Goal: Find specific page/section

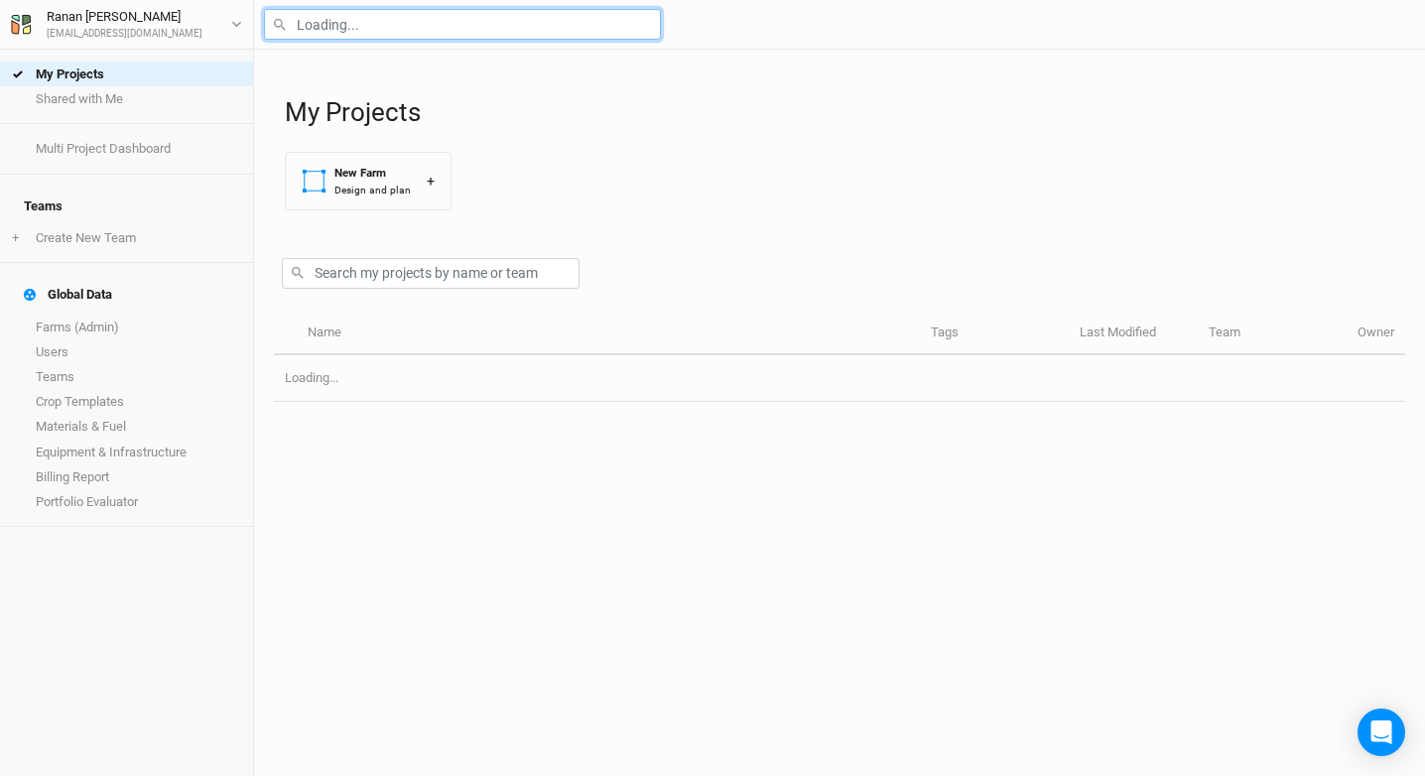
click at [374, 12] on input "text" at bounding box center [462, 24] width 397 height 31
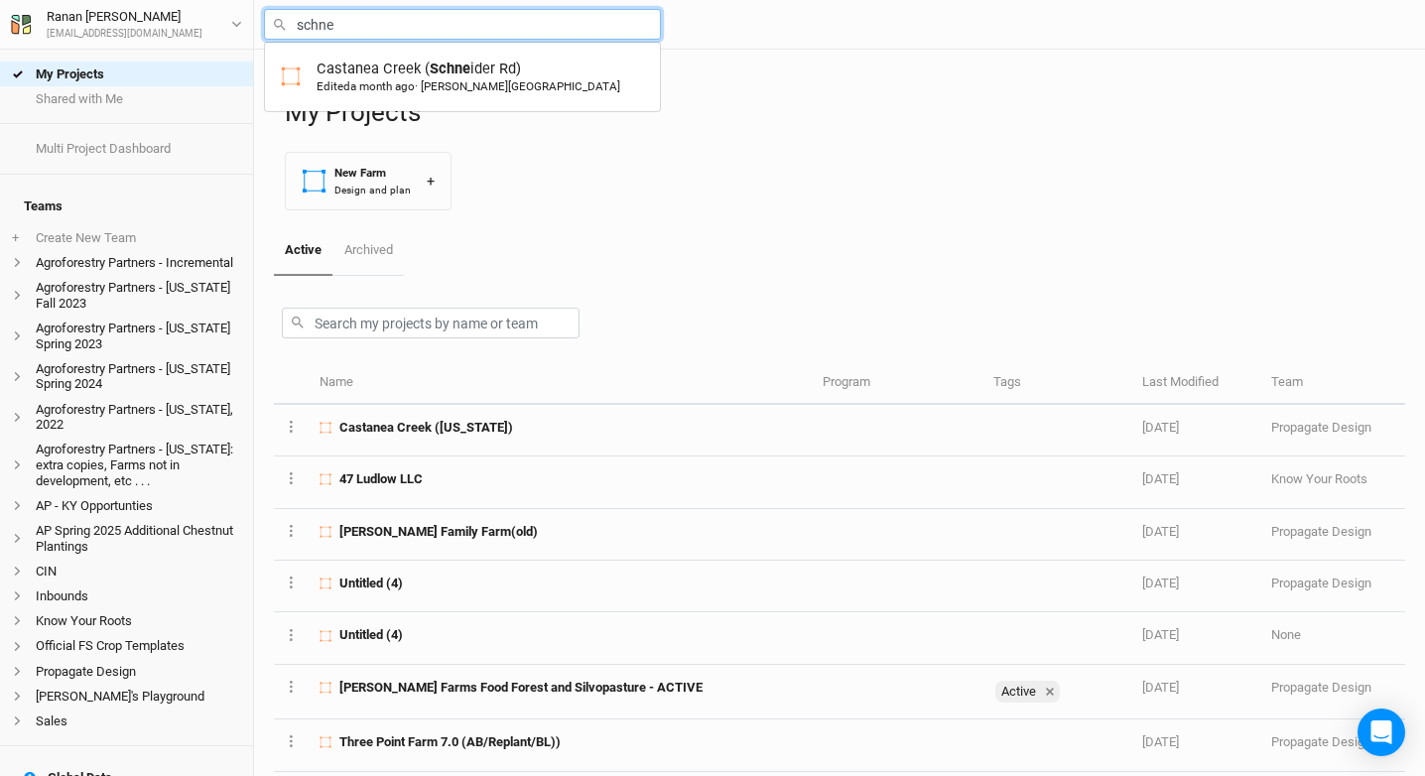
type input "Castanea Creek ([PERSON_NAME])"
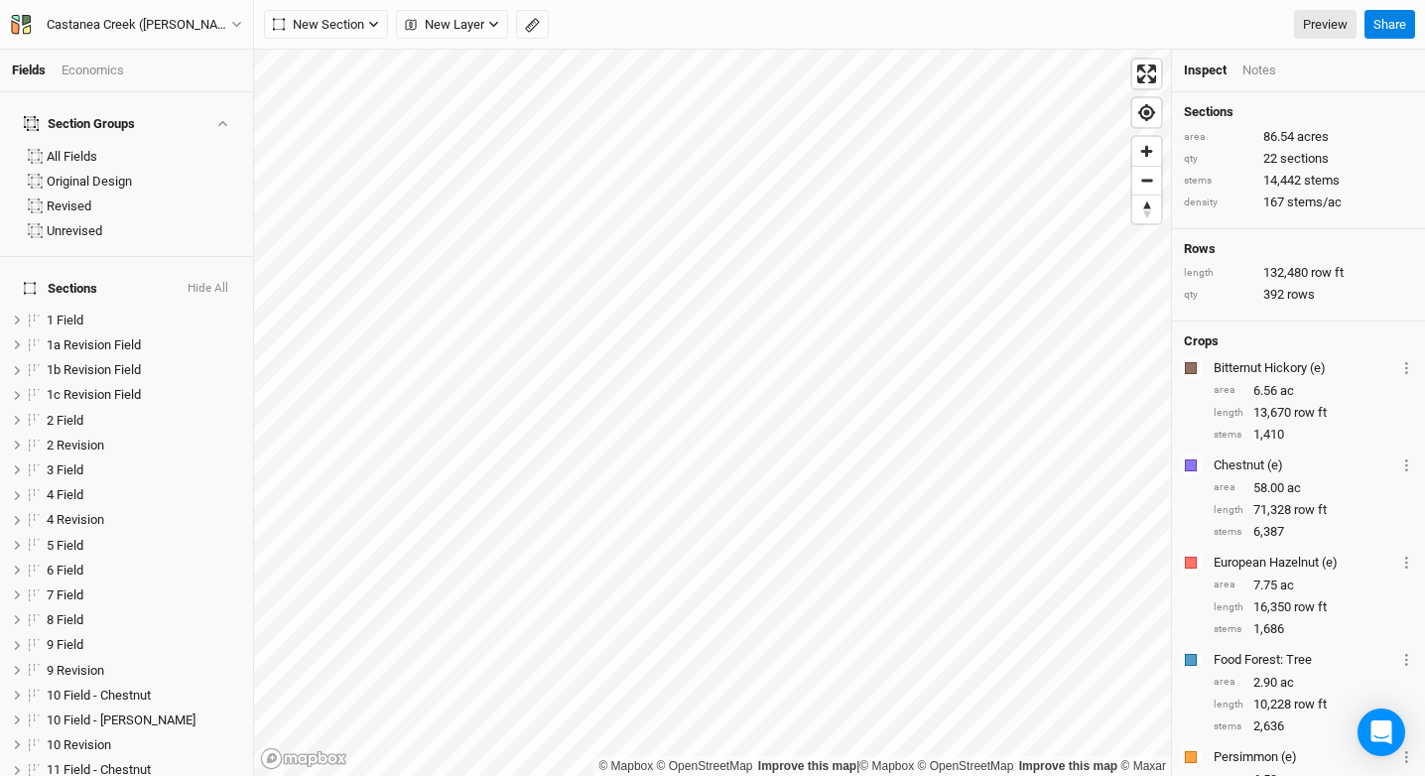
click at [199, 282] on button "Hide All" at bounding box center [208, 289] width 43 height 14
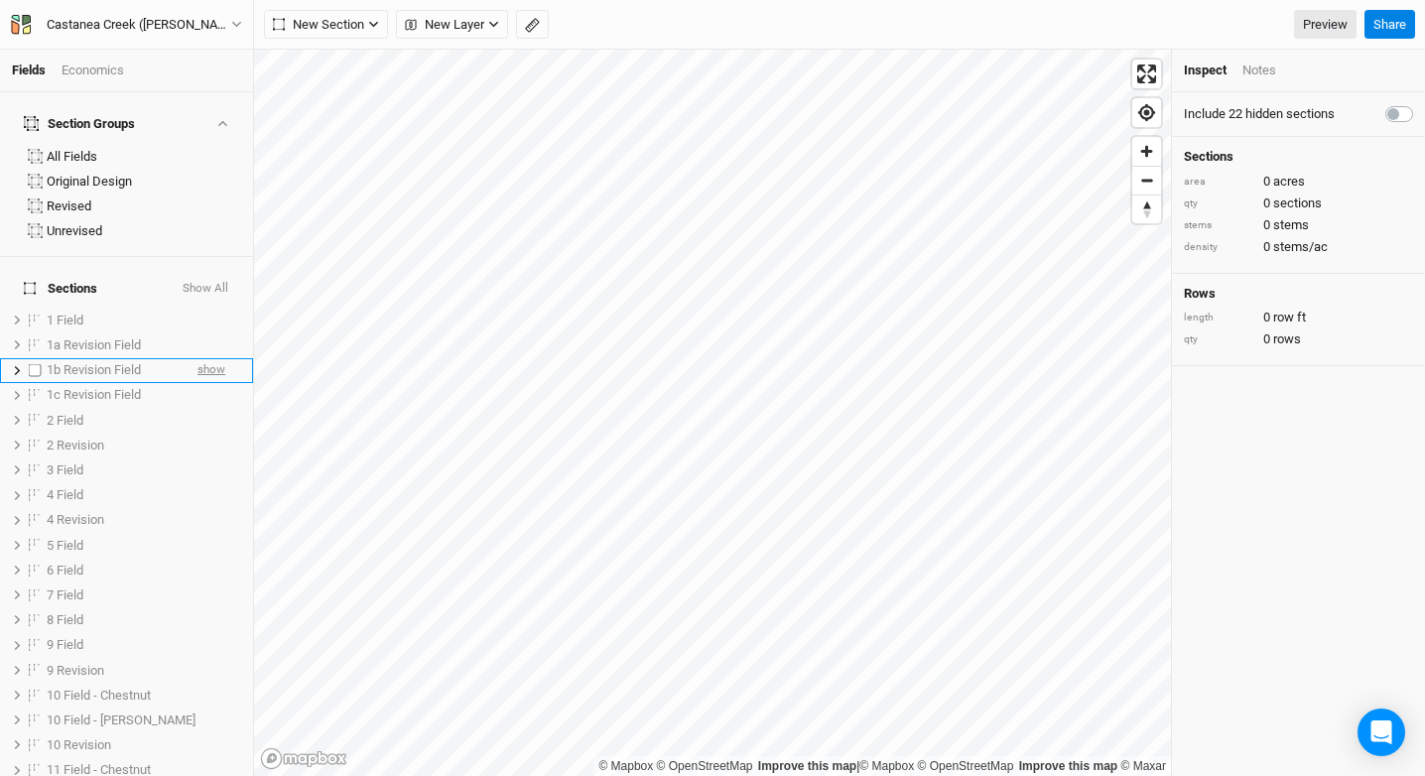
scroll to position [472, 0]
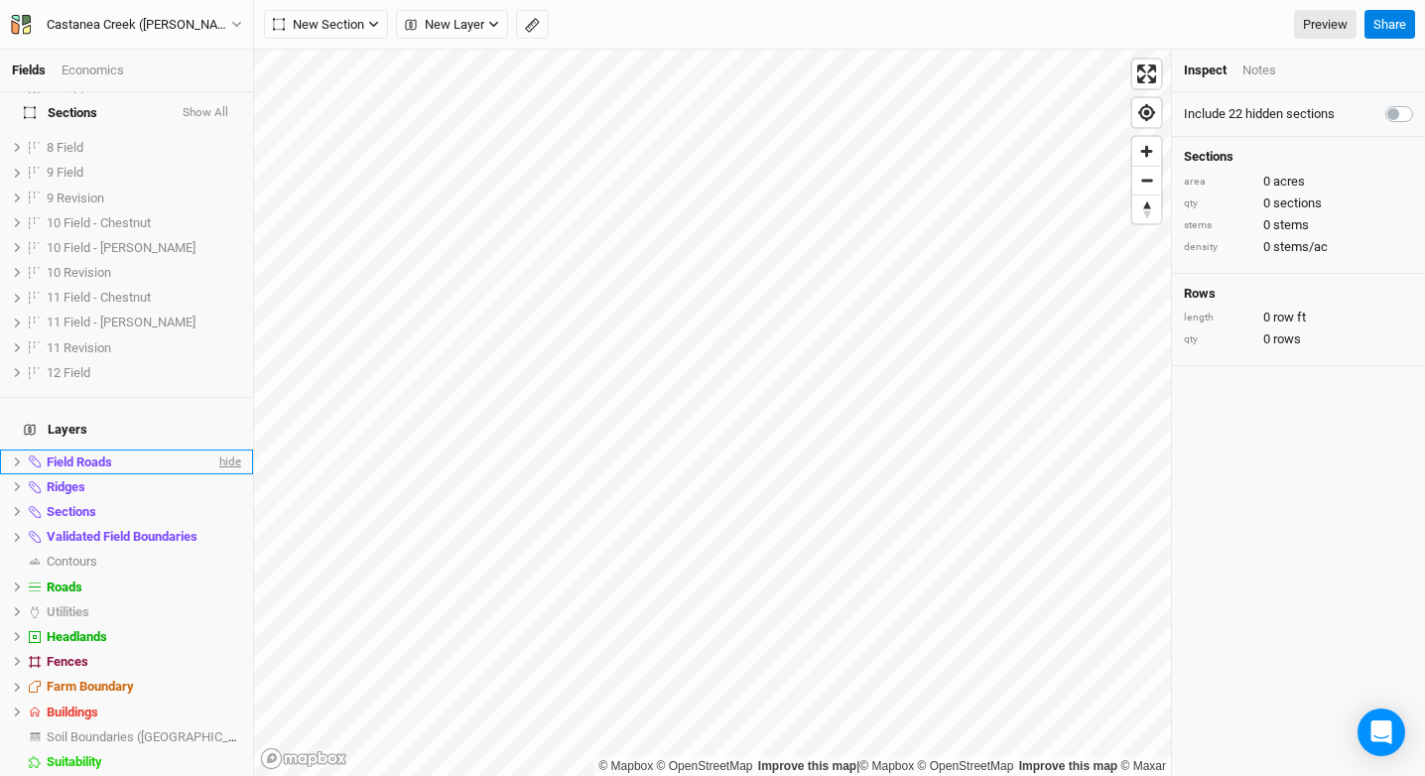
click at [215, 450] on span "hide" at bounding box center [228, 462] width 26 height 25
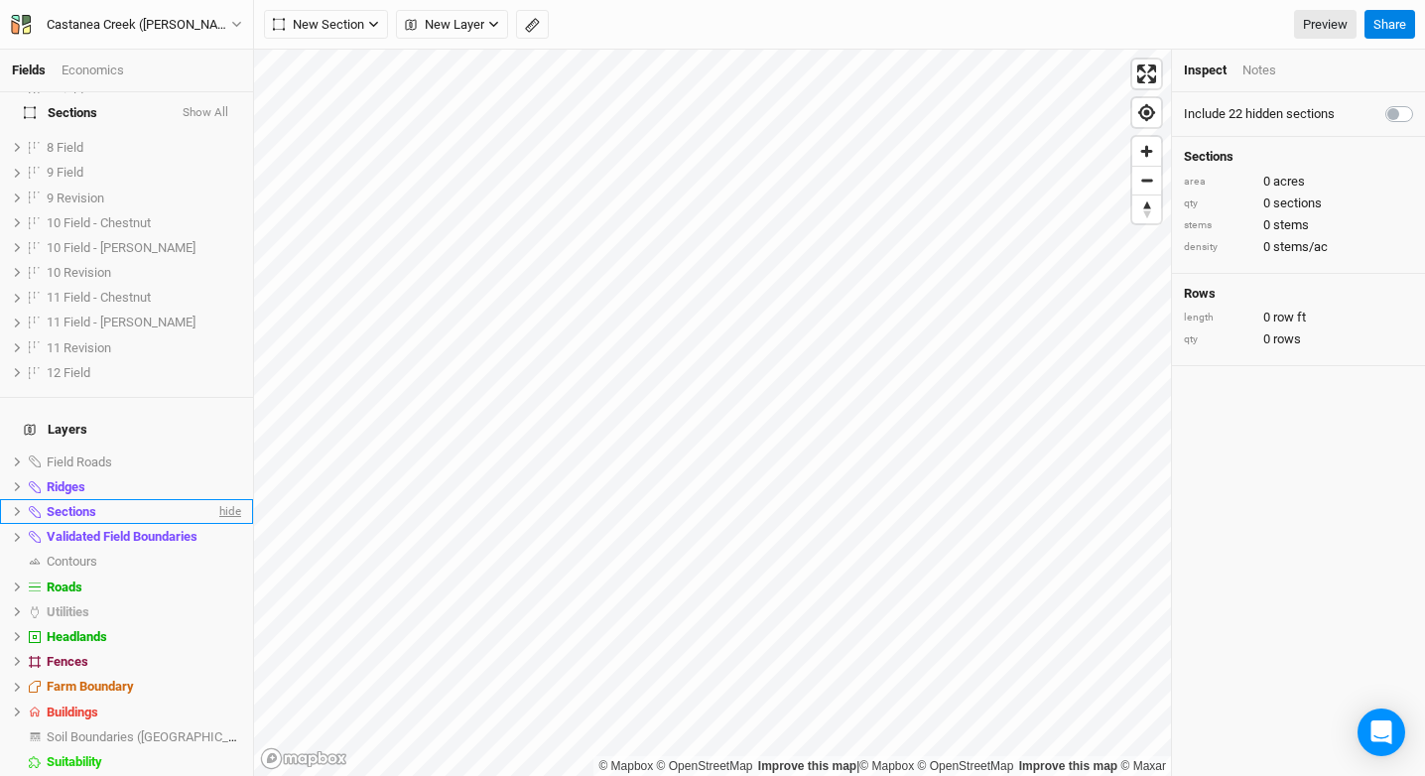
click at [215, 499] on span "hide" at bounding box center [228, 511] width 26 height 25
click at [215, 474] on span "hide" at bounding box center [228, 486] width 26 height 25
click at [218, 525] on span "hide" at bounding box center [228, 537] width 26 height 25
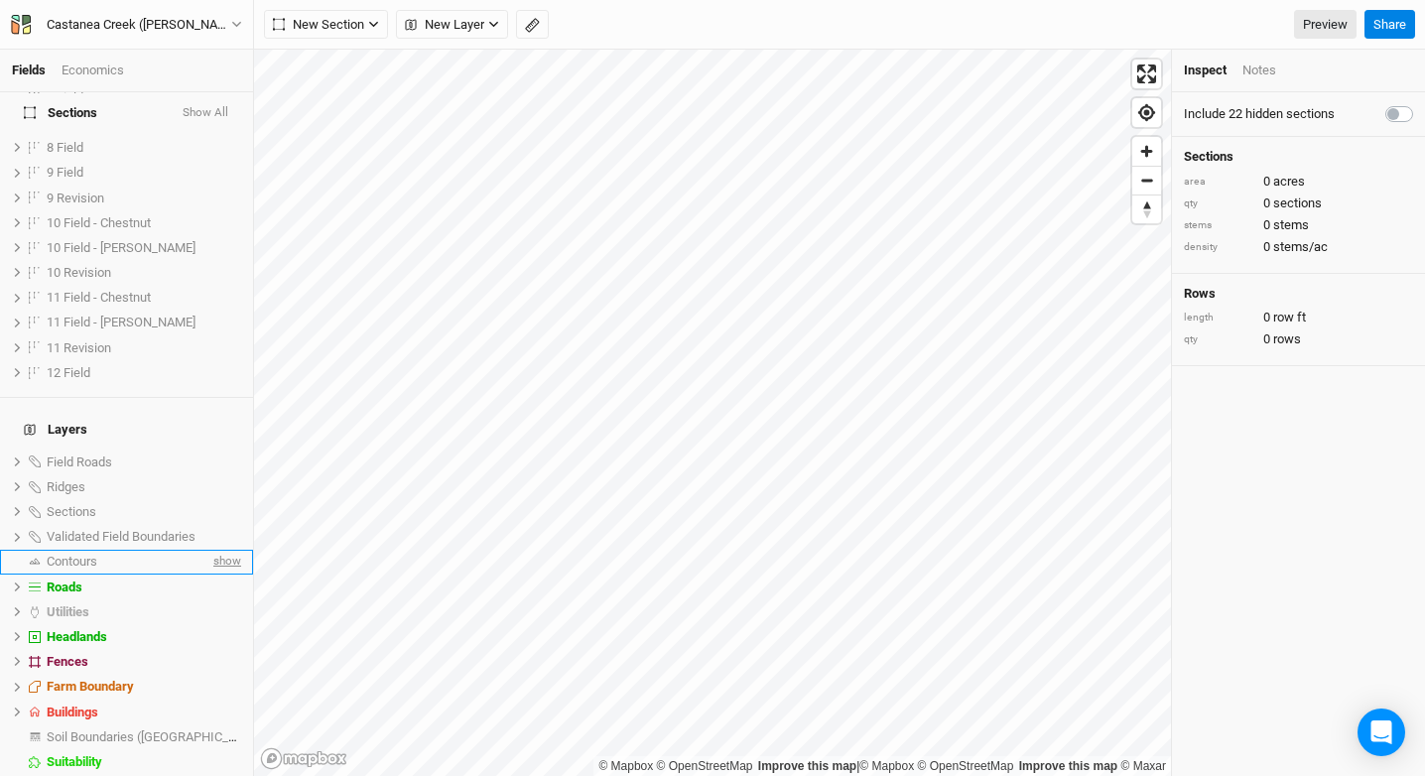
click at [213, 550] on span "show" at bounding box center [225, 562] width 32 height 25
click at [215, 550] on span "hide" at bounding box center [228, 562] width 26 height 25
click at [215, 575] on span "hide" at bounding box center [228, 587] width 26 height 25
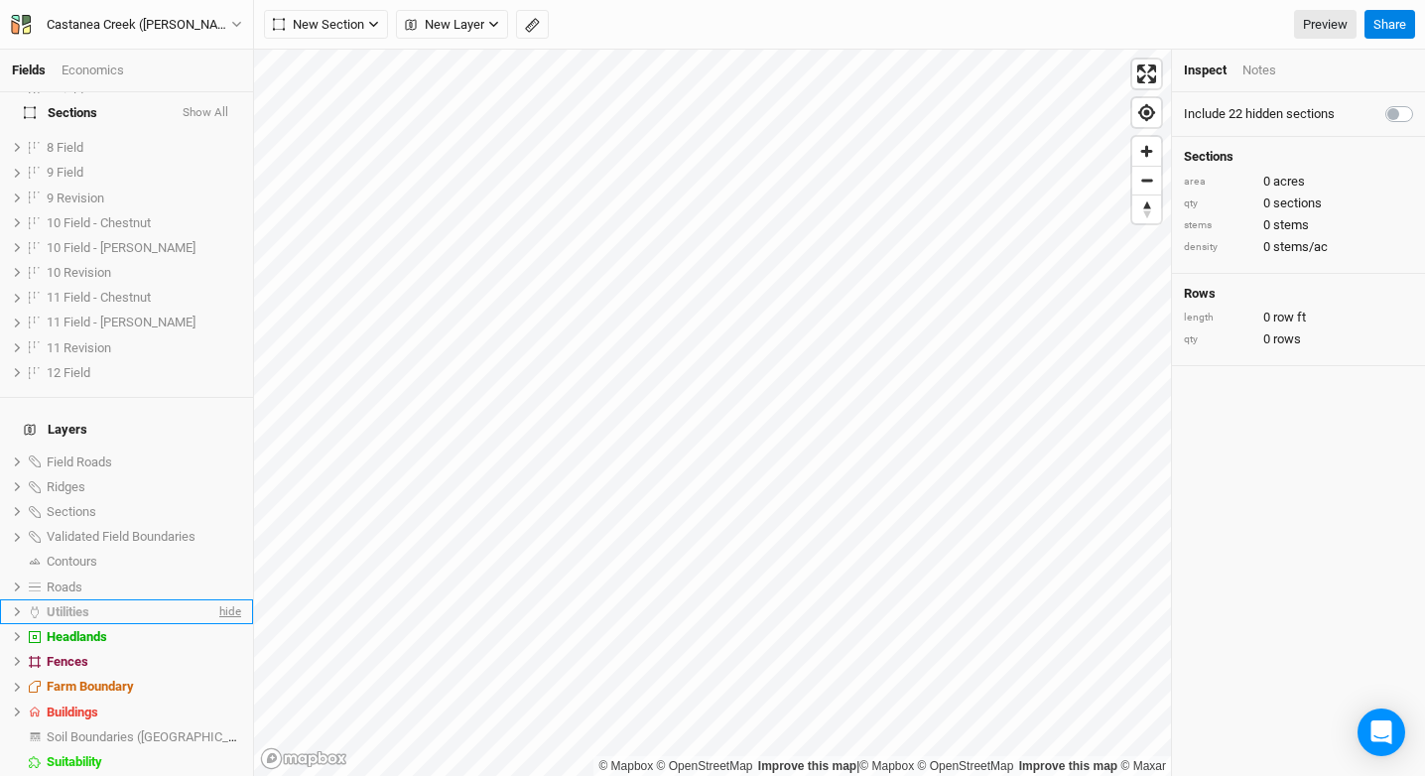
click at [215, 599] on span "hide" at bounding box center [228, 611] width 26 height 25
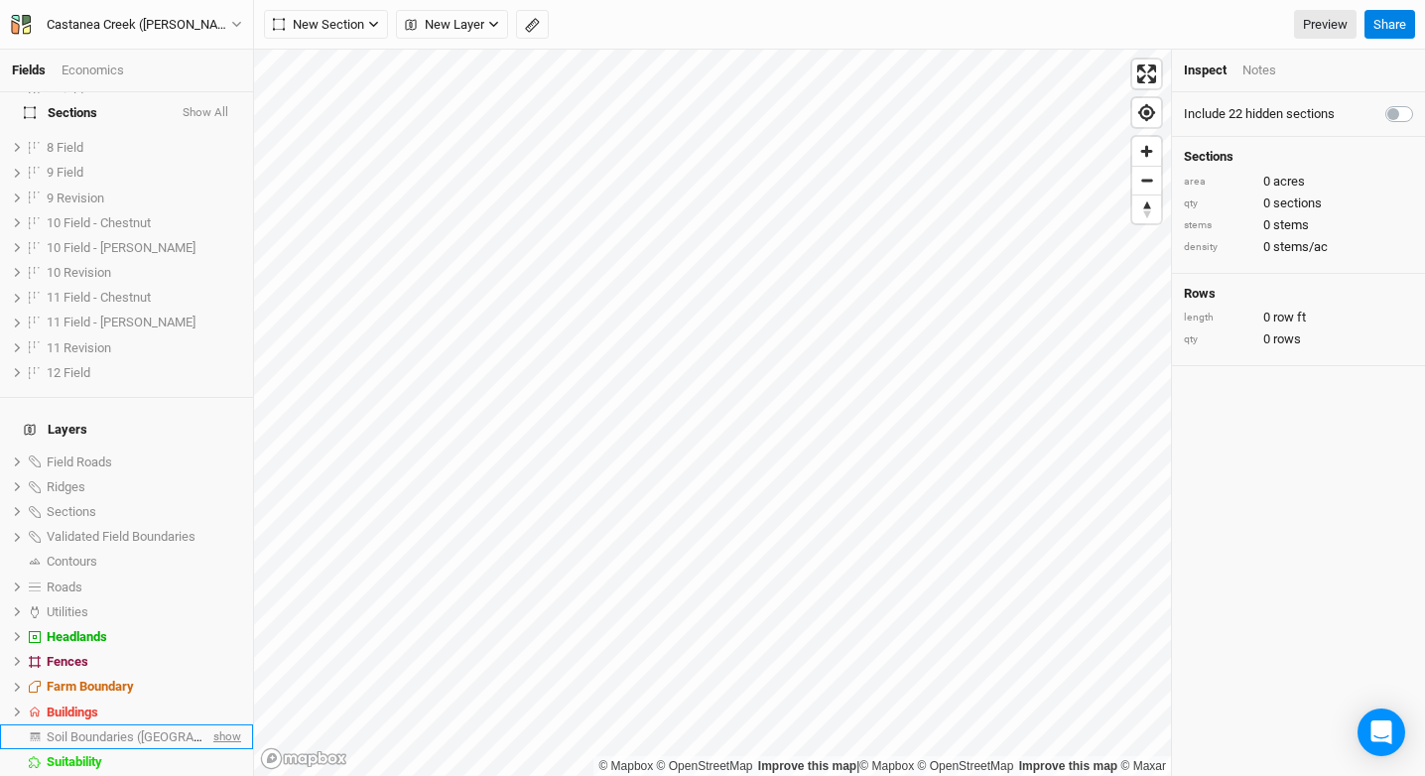
click at [216, 724] on span "show" at bounding box center [225, 736] width 32 height 25
click at [119, 729] on span "Soil Boundaries ([GEOGRAPHIC_DATA])" at bounding box center [160, 736] width 227 height 15
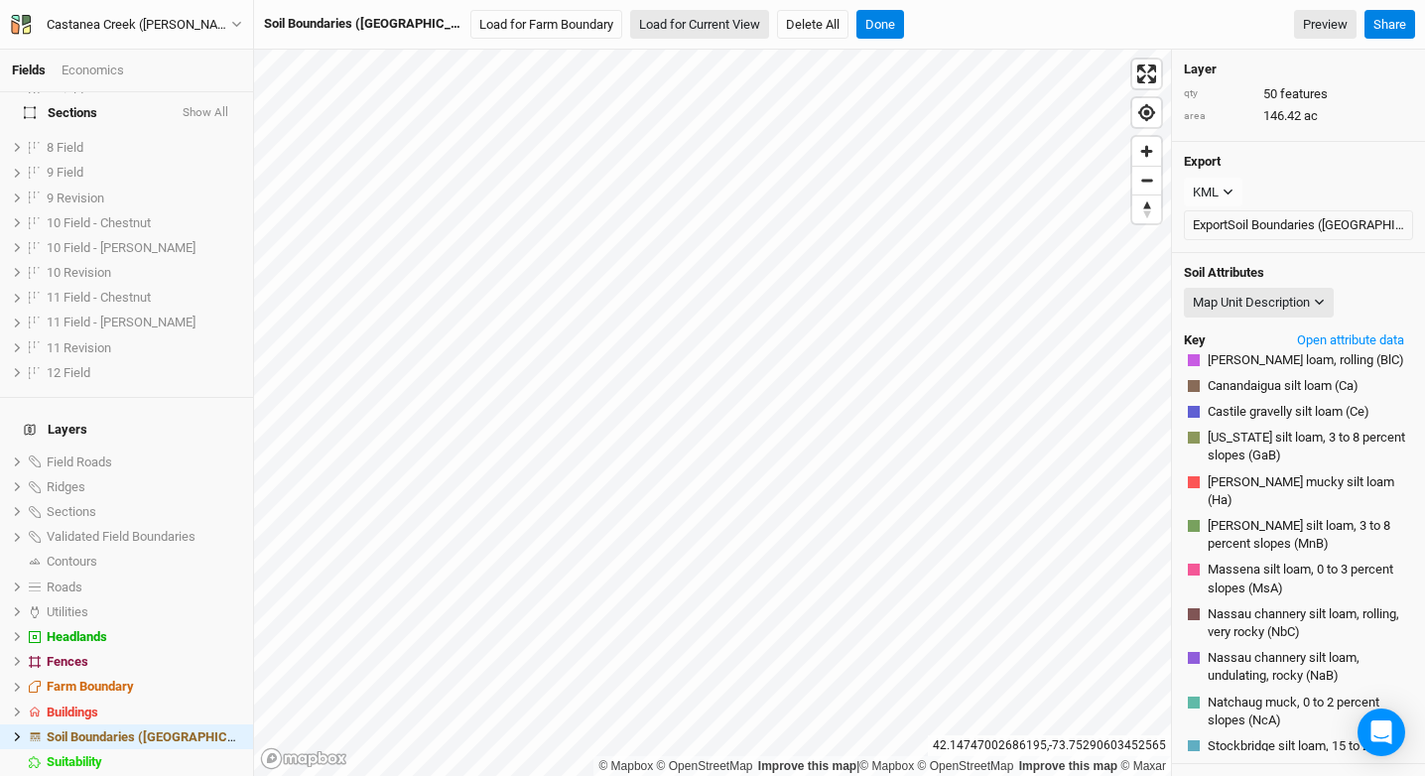
scroll to position [209, 0]
